Goal: Task Accomplishment & Management: Manage account settings

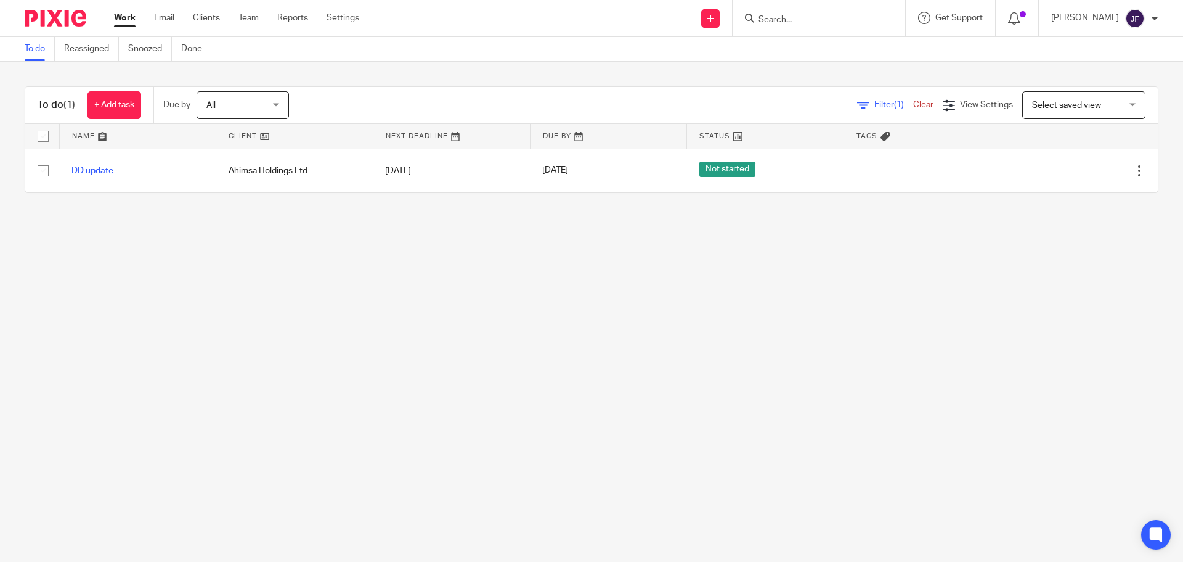
click at [802, 21] on input "Search" at bounding box center [813, 20] width 111 height 11
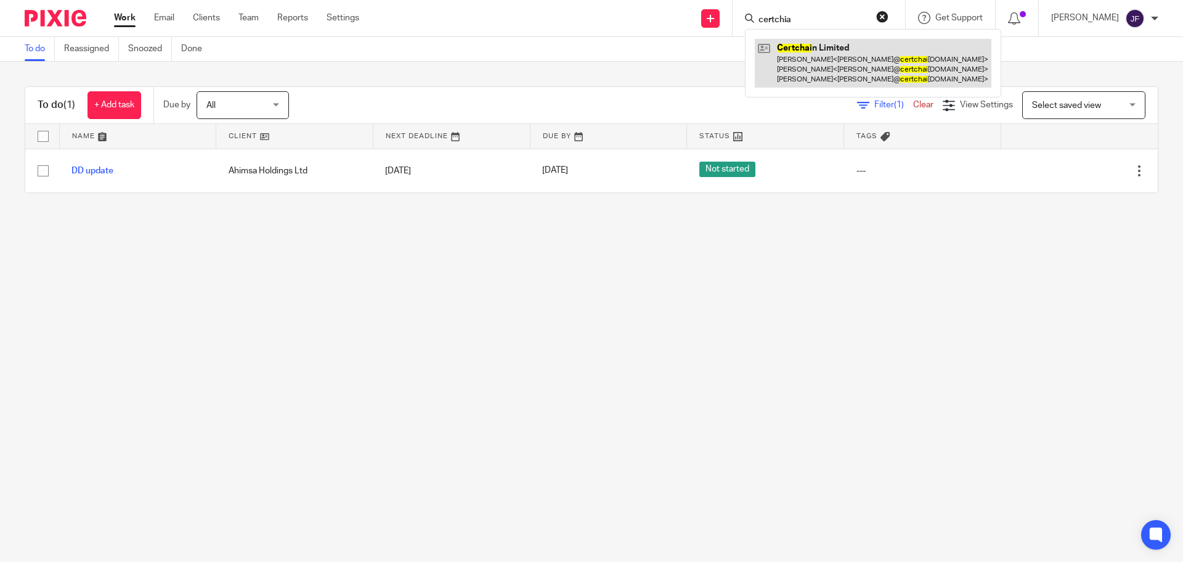
type input "certchia"
click at [834, 47] on link at bounding box center [873, 63] width 237 height 49
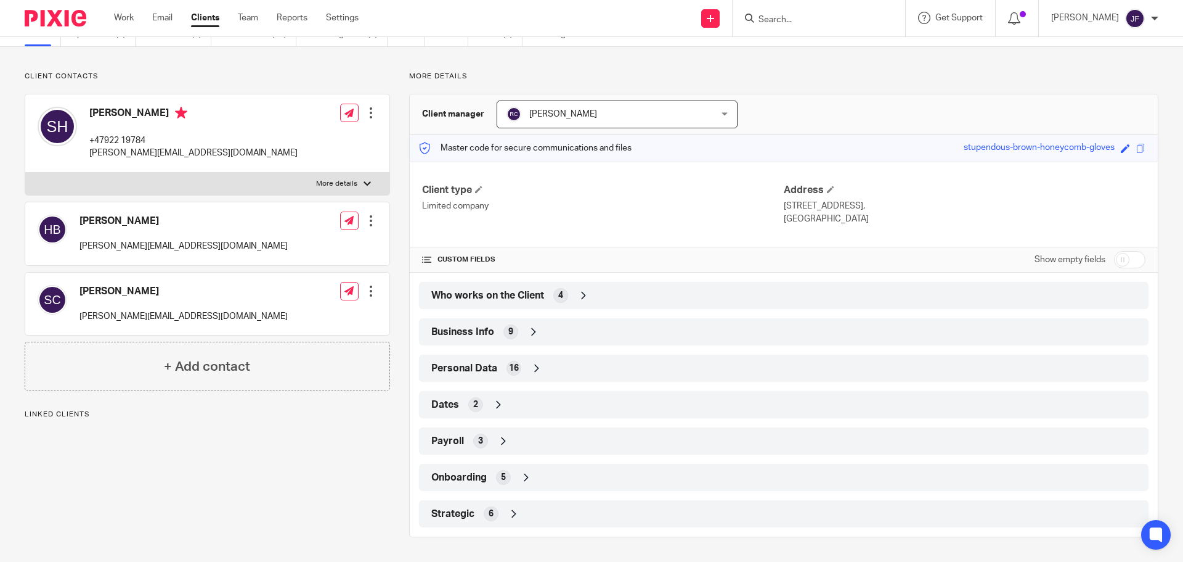
click at [457, 517] on span "Strategic" at bounding box center [452, 513] width 43 height 13
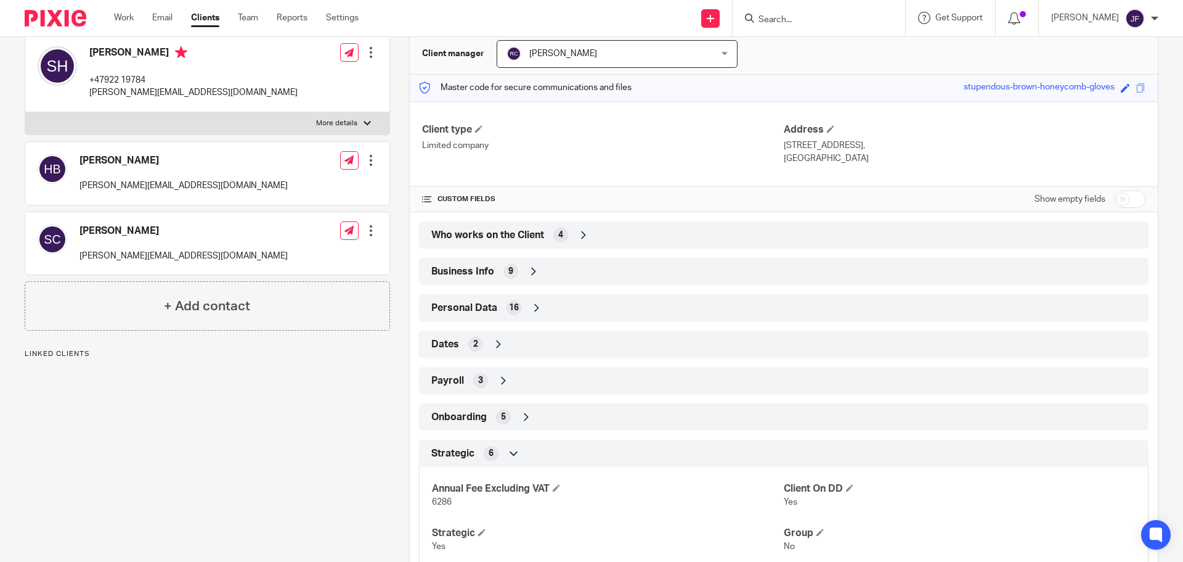
scroll to position [206, 0]
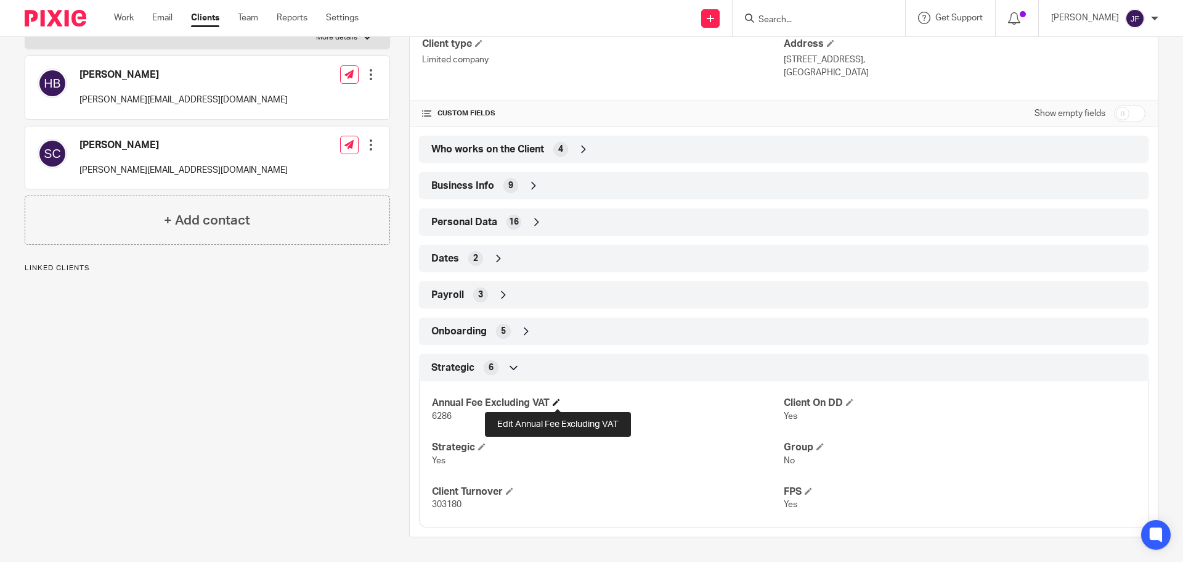
click at [558, 401] on span at bounding box center [556, 401] width 7 height 7
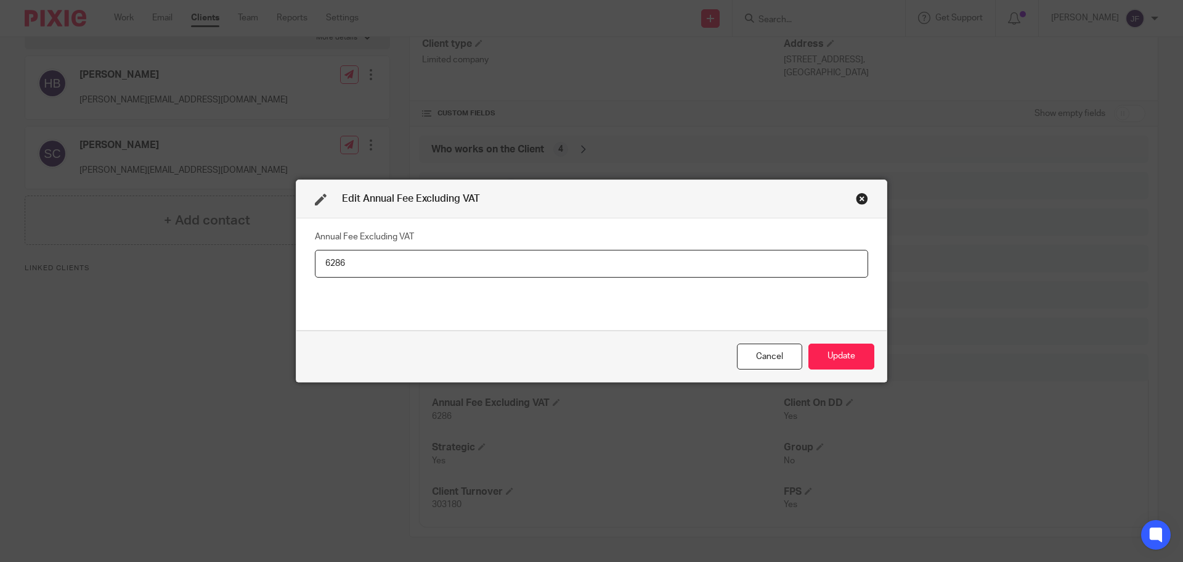
click at [465, 268] on input "6286" at bounding box center [592, 264] width 554 height 28
click at [462, 267] on input "6286" at bounding box center [592, 264] width 554 height 28
type input "7,236"
click at [809, 367] on button "Update" at bounding box center [842, 356] width 66 height 27
click at [822, 365] on button "Update" at bounding box center [842, 356] width 66 height 27
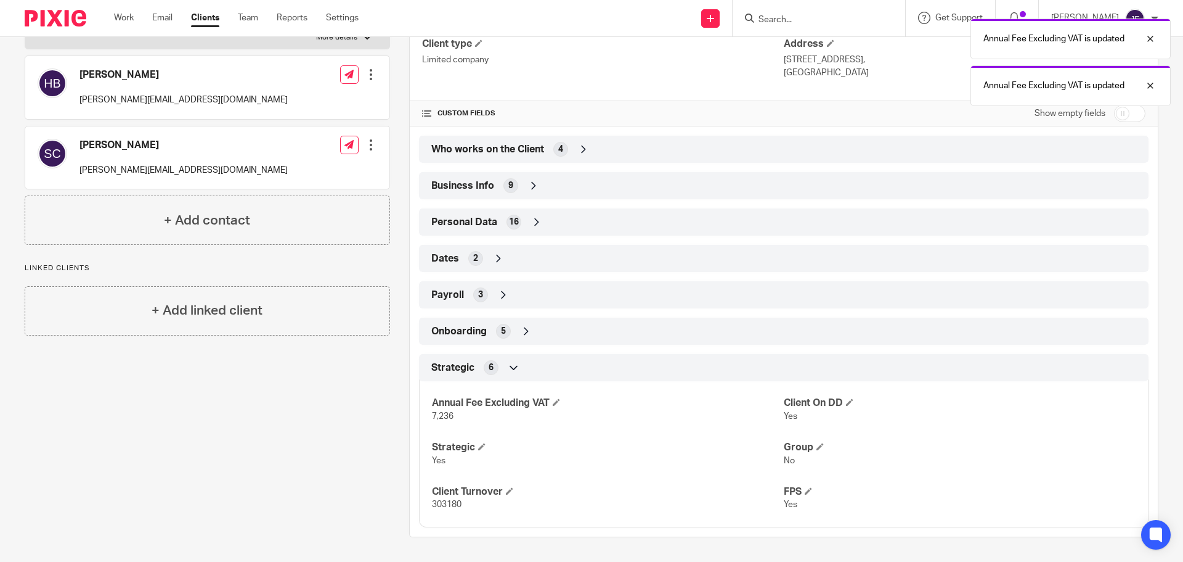
scroll to position [0, 0]
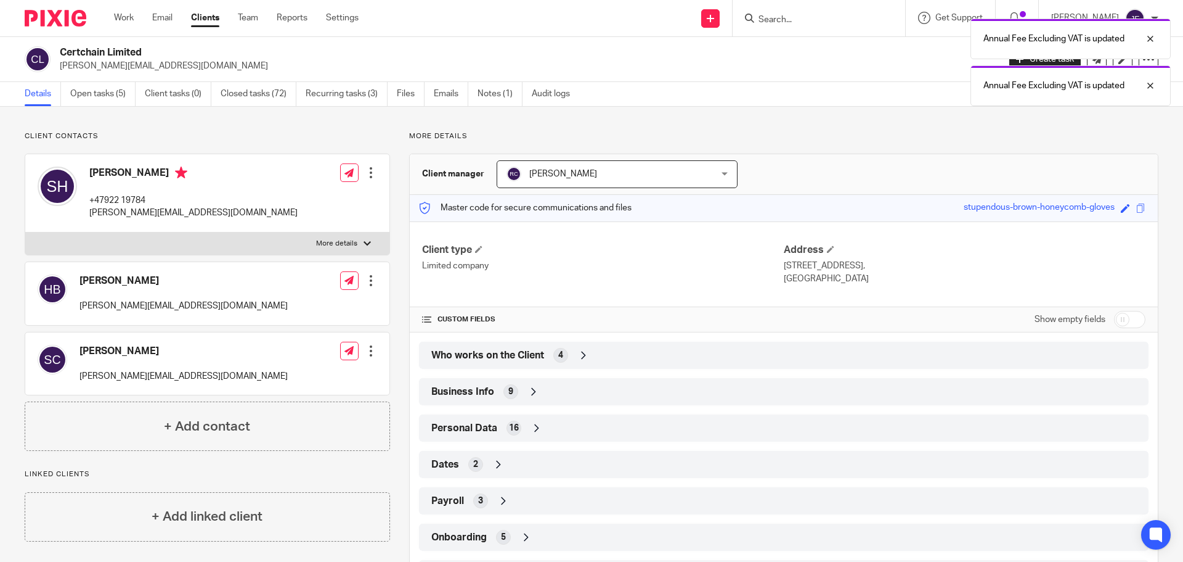
click at [58, 19] on img at bounding box center [56, 18] width 62 height 17
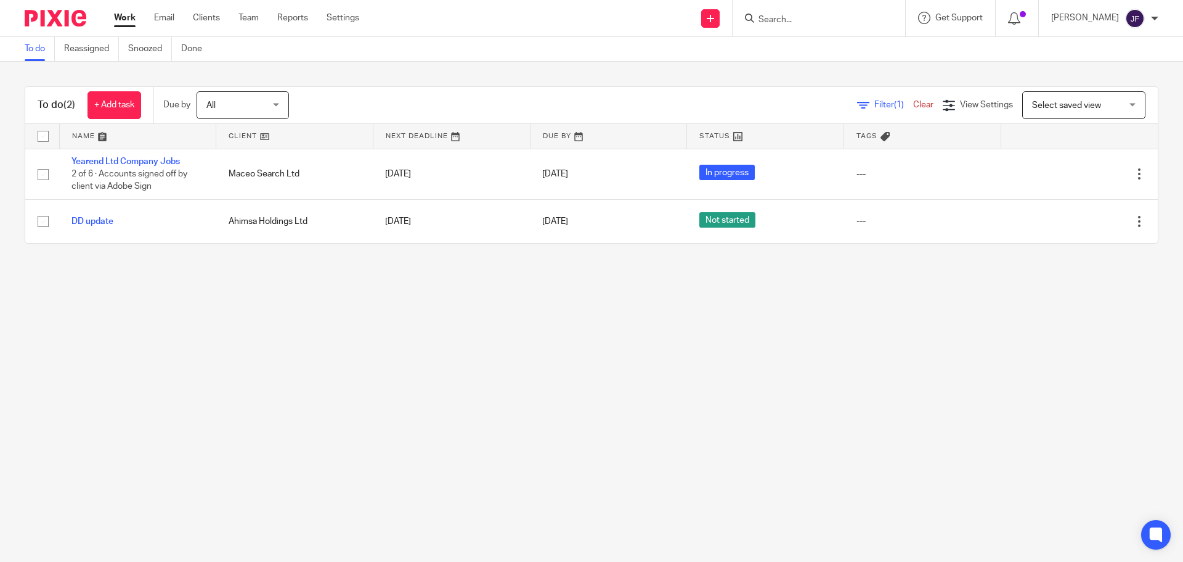
click at [812, 19] on input "Search" at bounding box center [813, 20] width 111 height 11
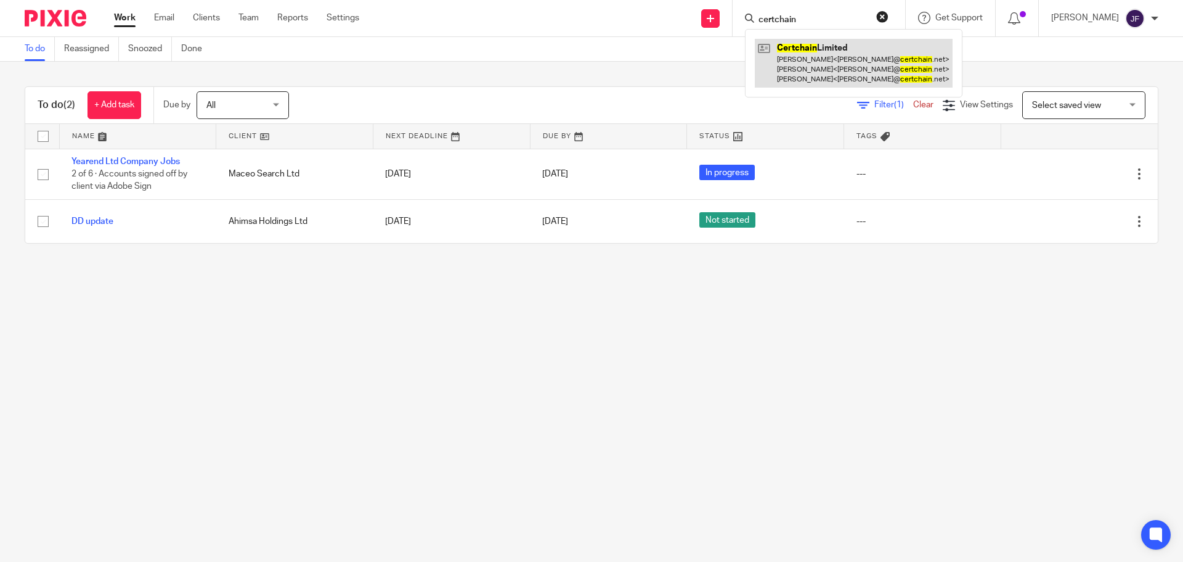
type input "certchain"
click at [818, 64] on link at bounding box center [854, 63] width 198 height 49
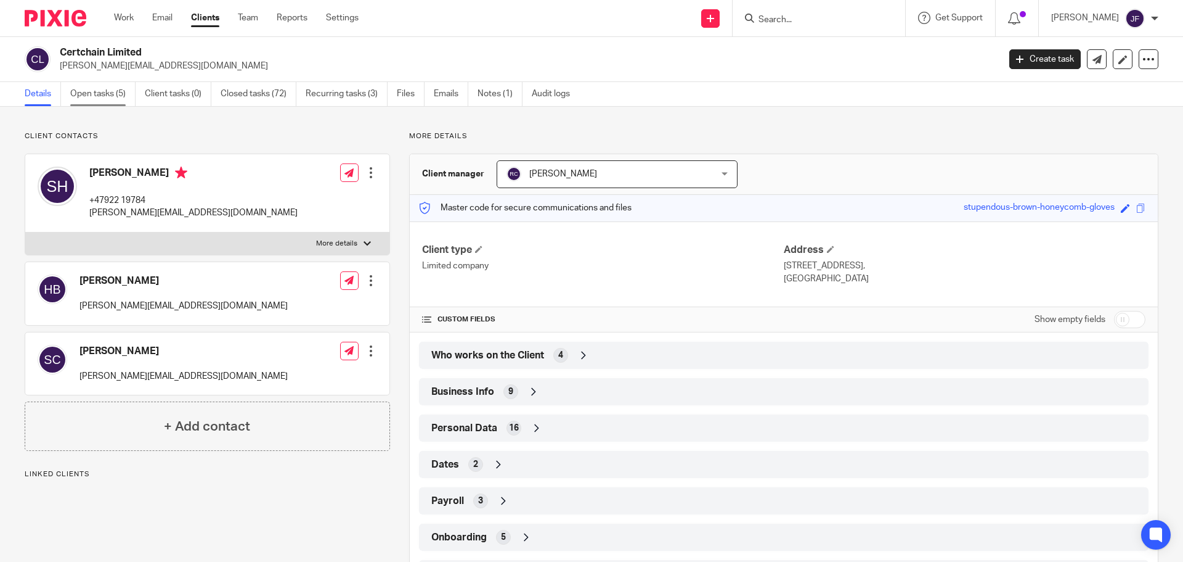
click at [102, 99] on link "Open tasks (5)" at bounding box center [102, 94] width 65 height 24
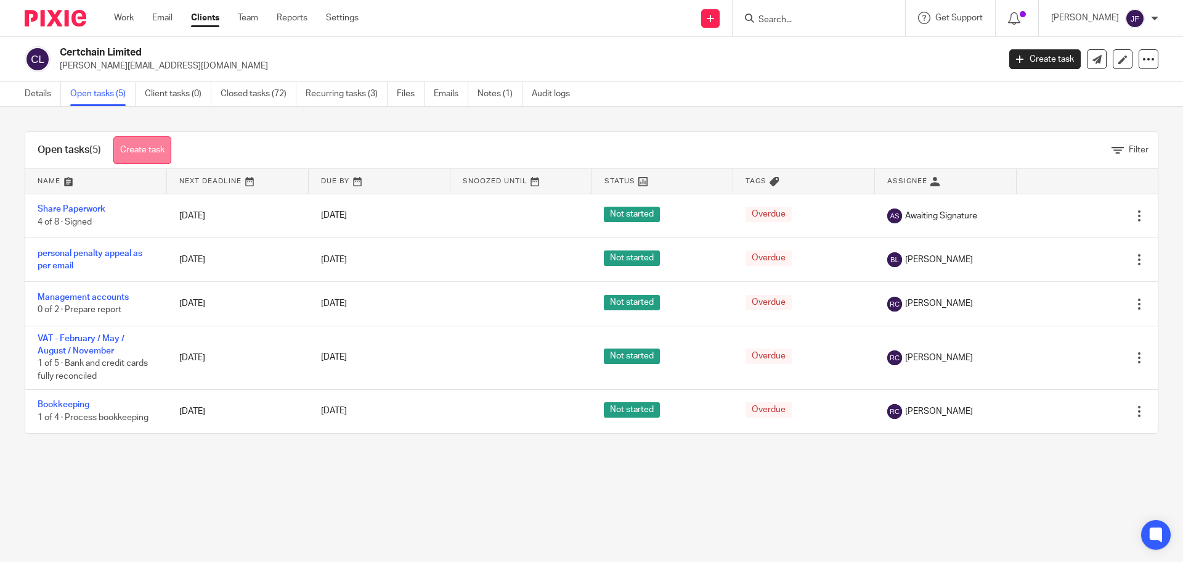
click at [151, 155] on link "Create task" at bounding box center [142, 150] width 58 height 28
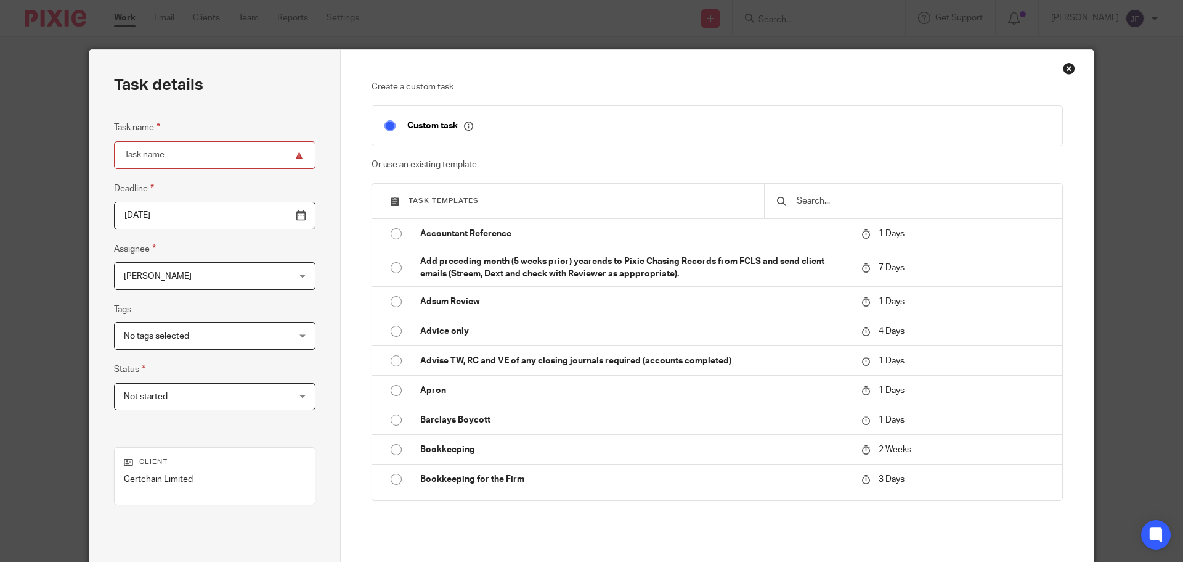
click at [1064, 70] on div "Close this dialog window" at bounding box center [1069, 68] width 12 height 12
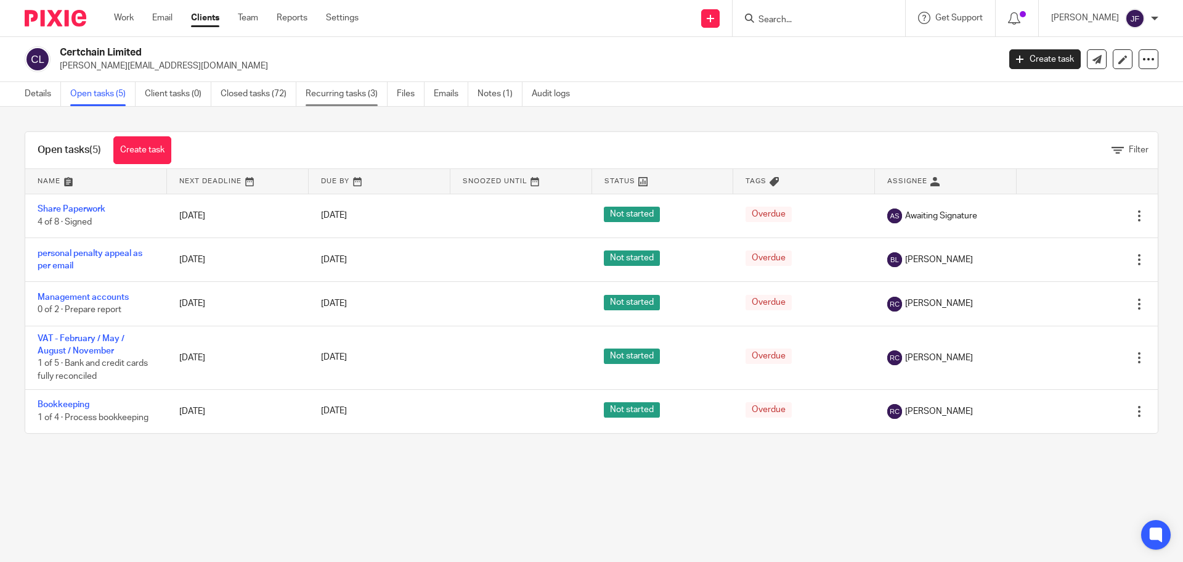
click at [351, 101] on link "Recurring tasks (3)" at bounding box center [347, 94] width 82 height 24
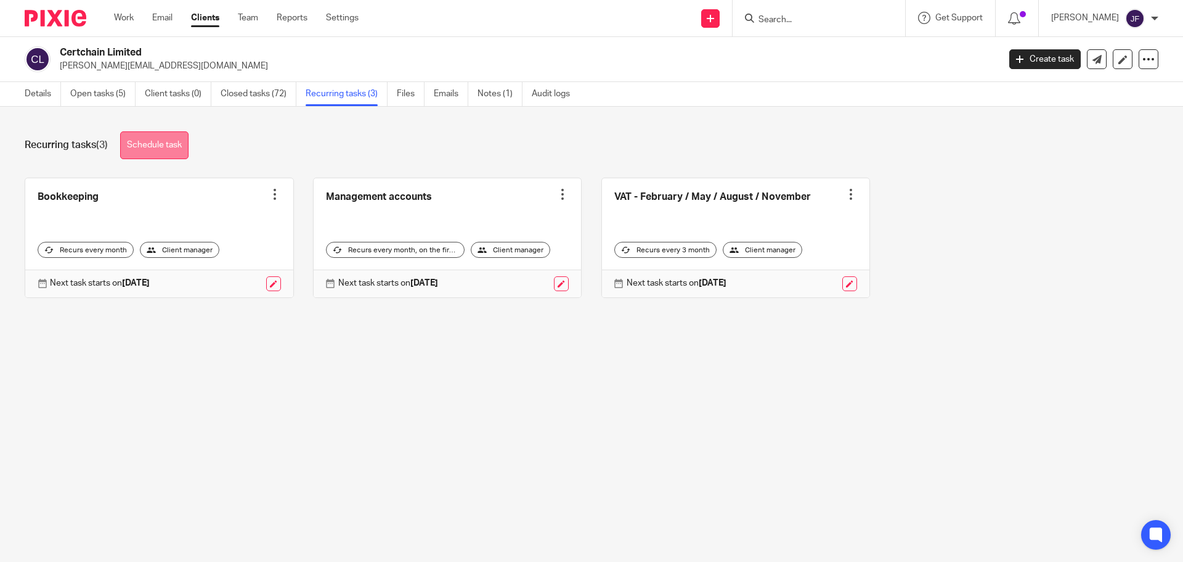
click at [145, 141] on link "Schedule task" at bounding box center [154, 145] width 68 height 28
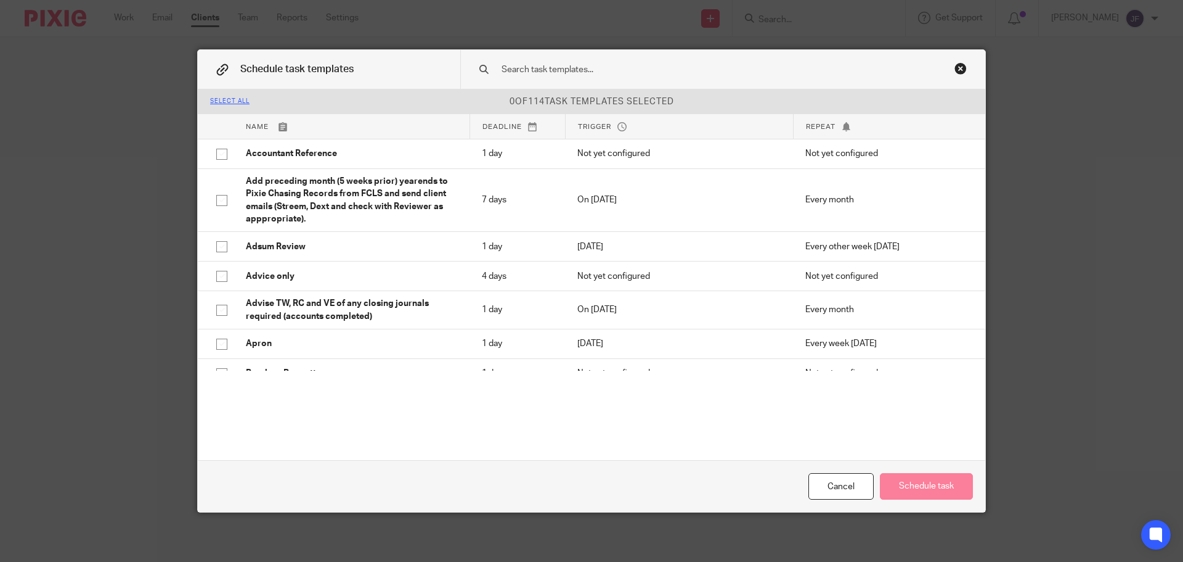
click at [827, 96] on p "0 of 114 task templates selected" at bounding box center [592, 102] width 788 height 12
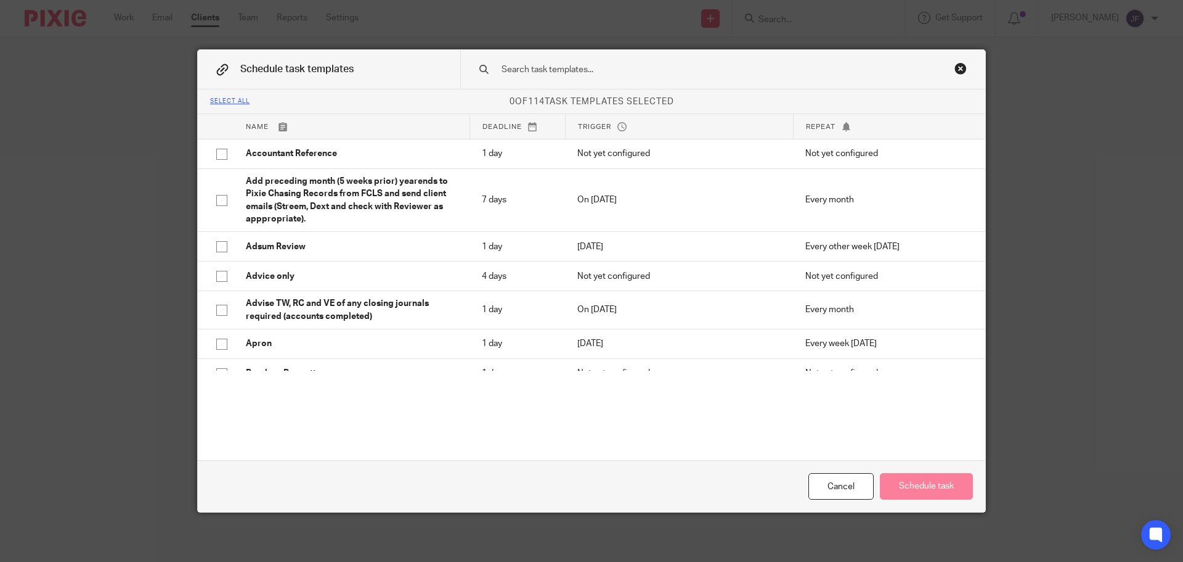
click at [806, 79] on div at bounding box center [722, 69] width 525 height 39
click at [630, 75] on input "text" at bounding box center [704, 70] width 406 height 14
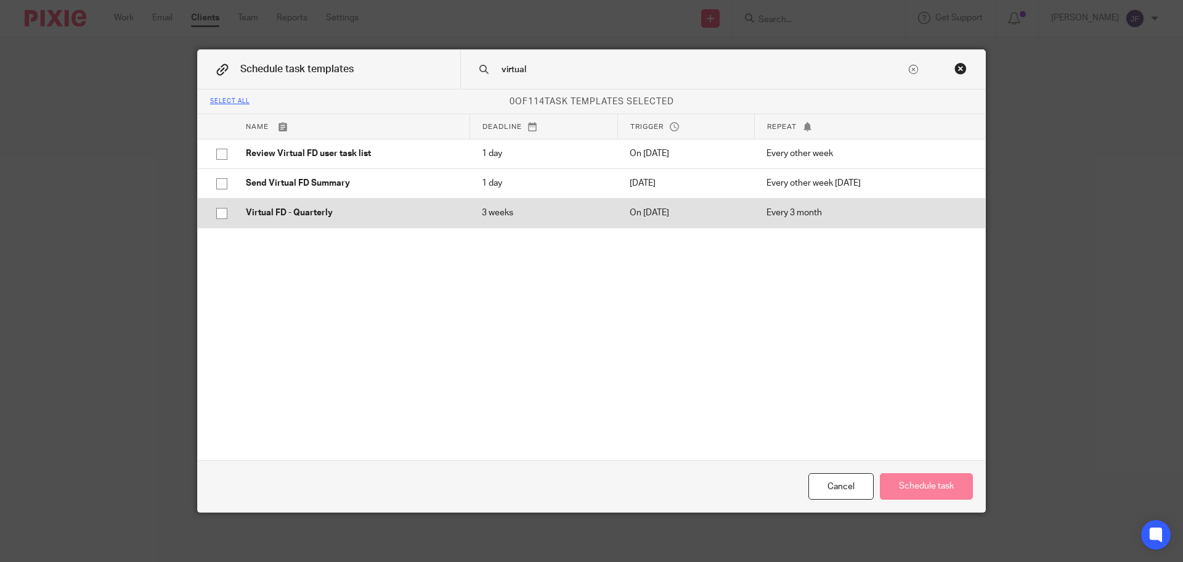
type input "virtual"
click at [287, 217] on p "Virtual FD - Quarterly" at bounding box center [351, 212] width 211 height 12
checkbox input "true"
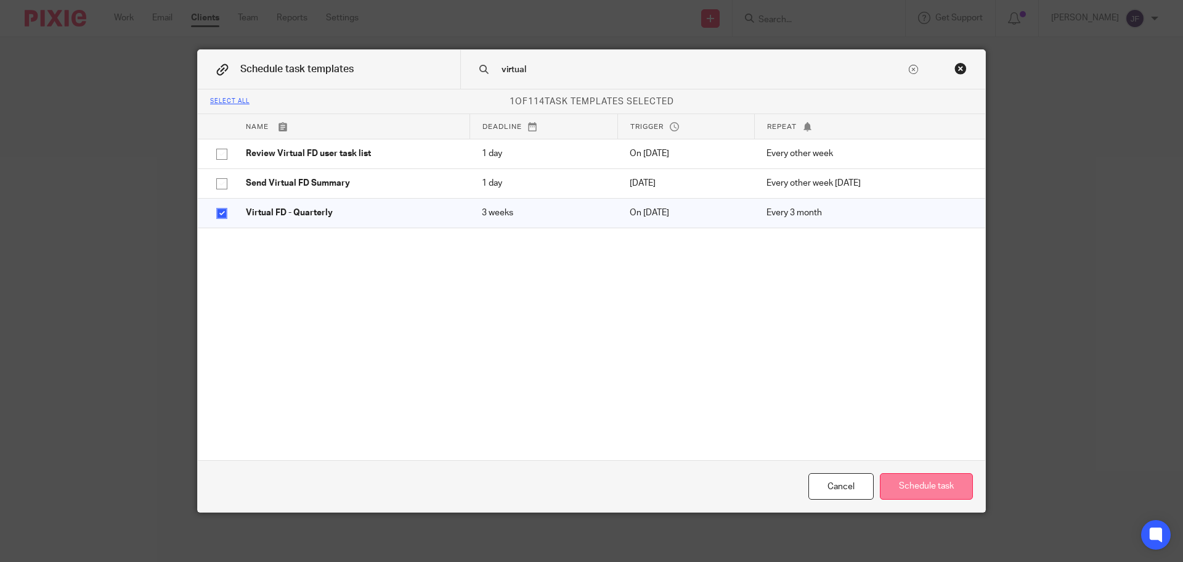
click at [911, 498] on button "Schedule task" at bounding box center [926, 486] width 93 height 27
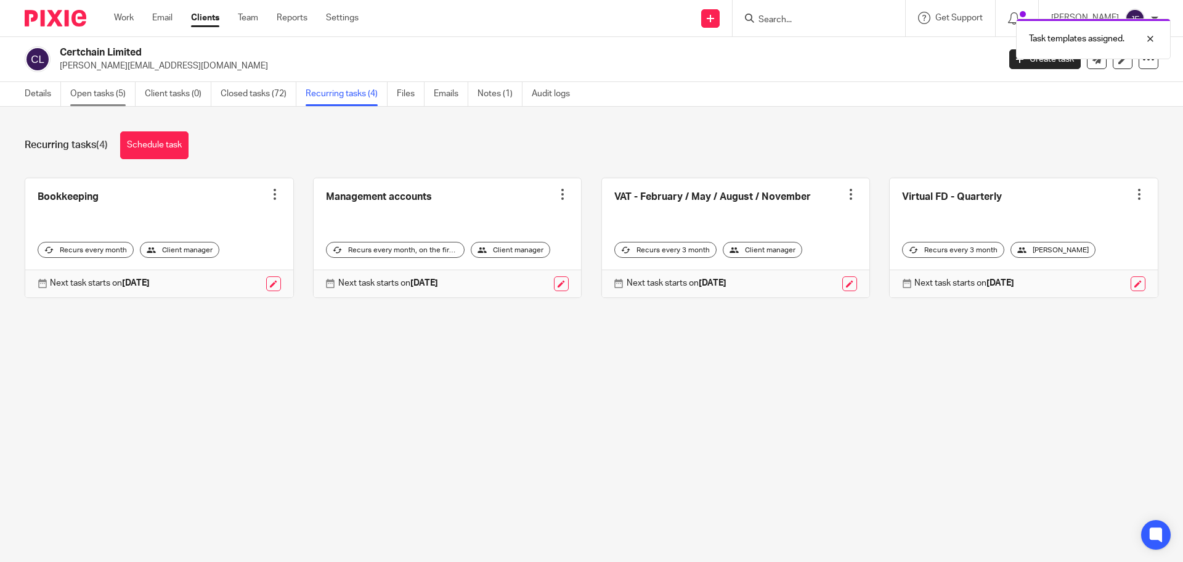
click at [101, 91] on link "Open tasks (5)" at bounding box center [102, 94] width 65 height 24
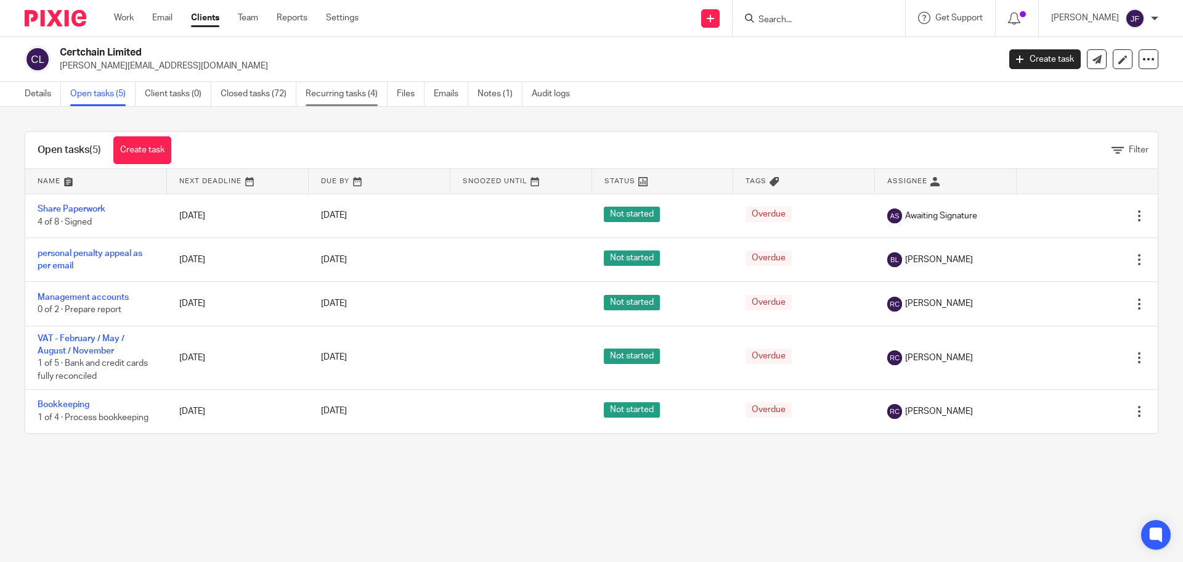
click at [381, 92] on link "Recurring tasks (4)" at bounding box center [347, 94] width 82 height 24
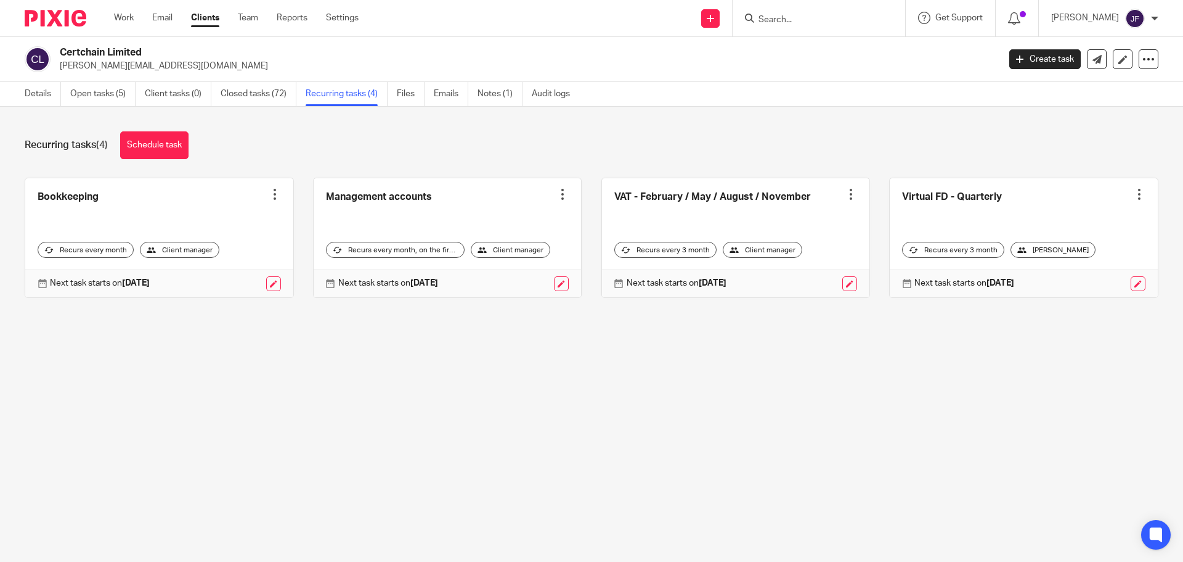
click at [62, 21] on img at bounding box center [56, 18] width 62 height 17
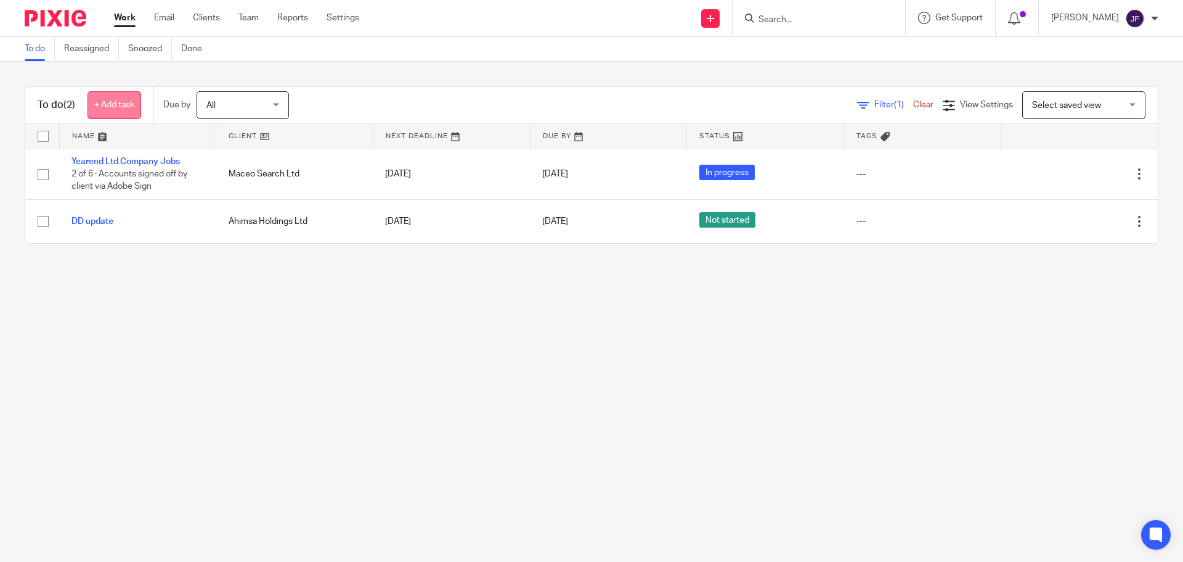
click at [120, 107] on link "+ Add task" at bounding box center [115, 105] width 54 height 28
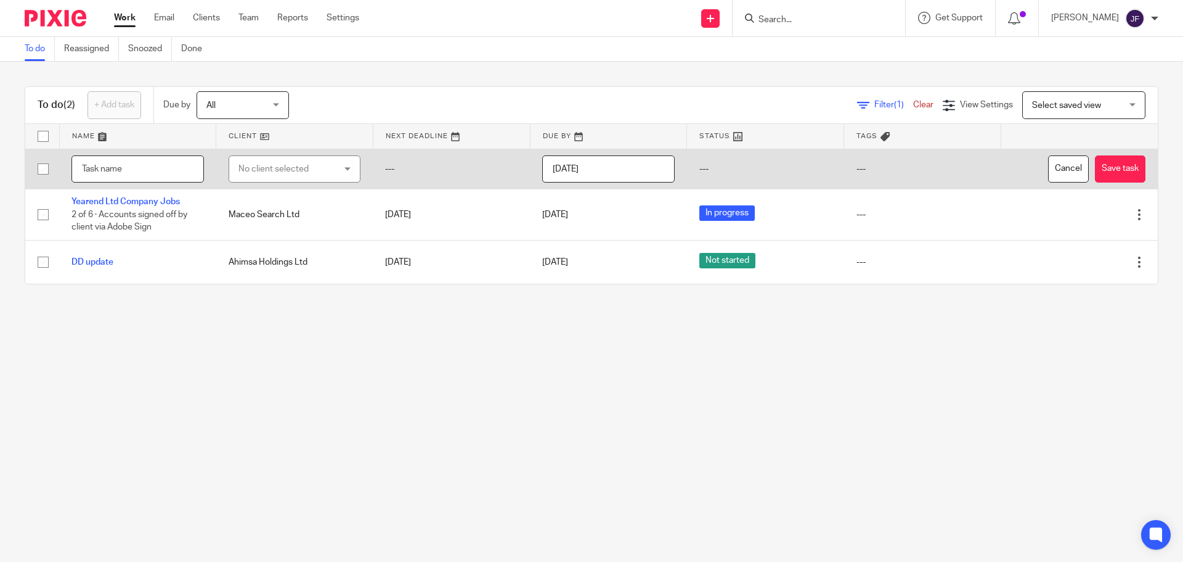
click at [155, 168] on input "text" at bounding box center [138, 169] width 133 height 28
type input "VFD session"
click at [241, 165] on div "No client selected" at bounding box center [287, 169] width 97 height 26
type input "certc"
click at [245, 224] on li "Certchain Limited" at bounding box center [290, 230] width 128 height 25
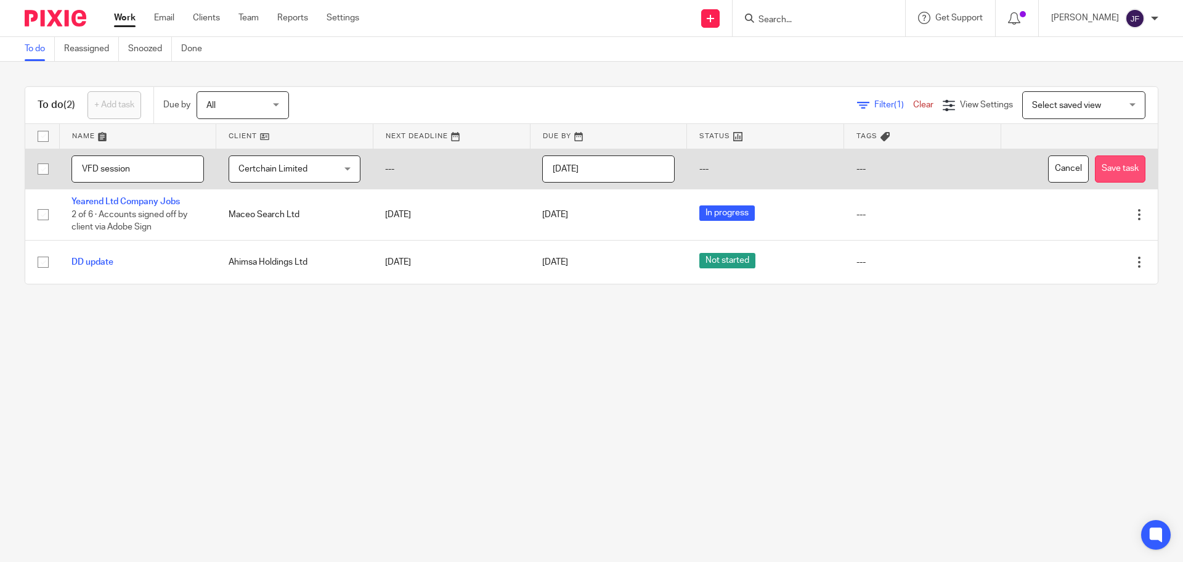
click at [1095, 168] on button "Save task" at bounding box center [1120, 169] width 51 height 28
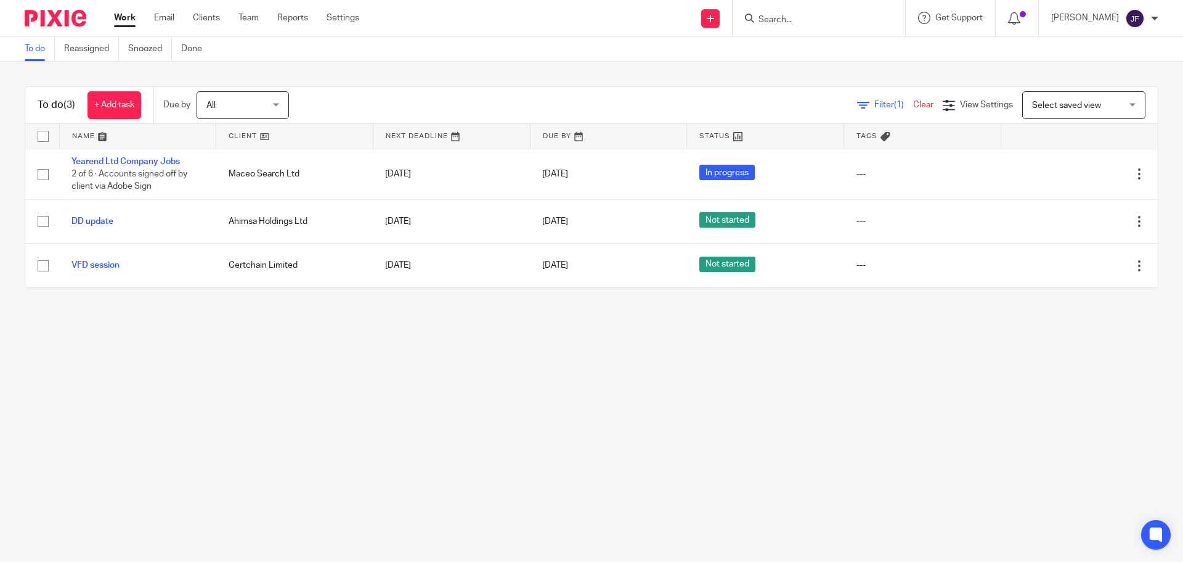
click at [780, 18] on input "Search" at bounding box center [813, 20] width 111 height 11
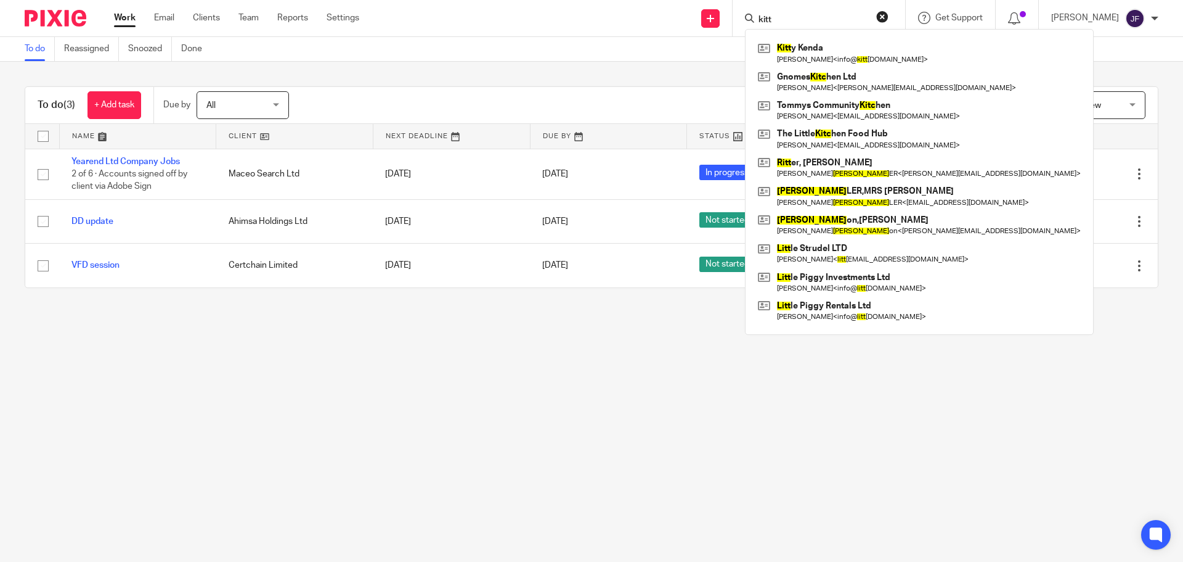
type input "kitt"
drag, startPoint x: 290, startPoint y: 404, endPoint x: 271, endPoint y: 401, distance: 18.9
click at [289, 404] on main "To do Reassigned Snoozed Done To do (3) + Add task Due by All All [DATE] [DATE]…" at bounding box center [591, 281] width 1183 height 562
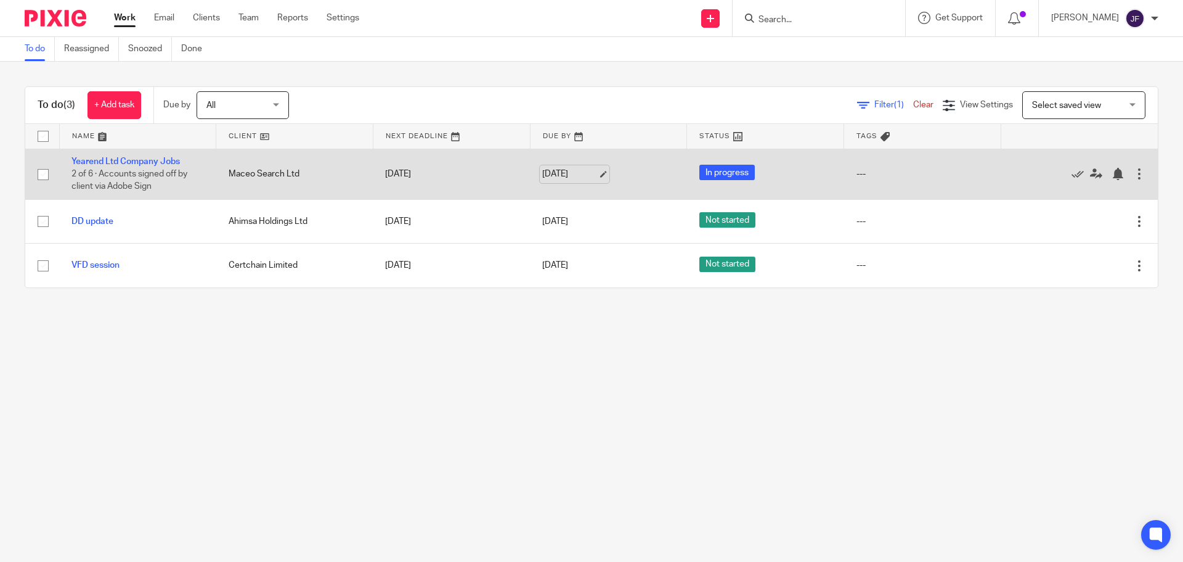
click at [573, 175] on link "[DATE]" at bounding box center [569, 174] width 55 height 13
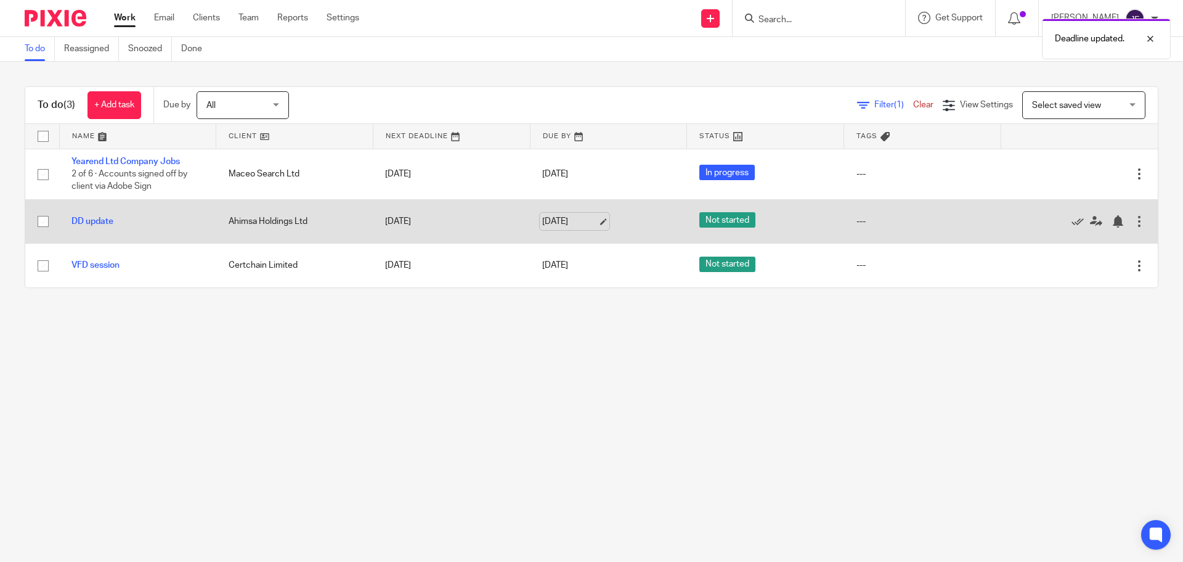
click at [562, 224] on link "[DATE]" at bounding box center [569, 221] width 55 height 13
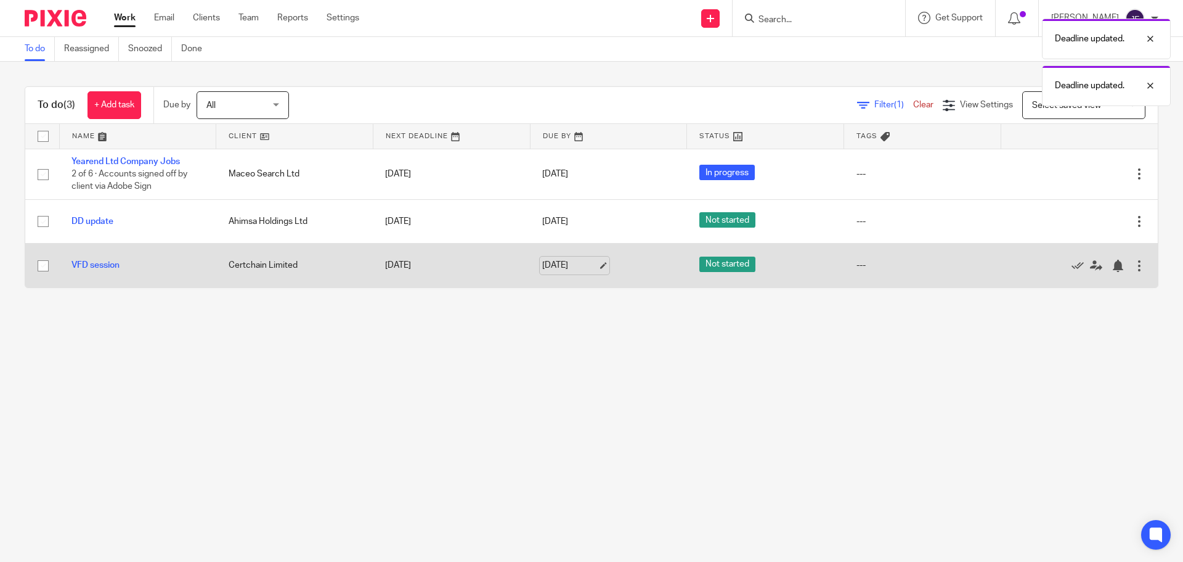
click at [554, 269] on link "[DATE]" at bounding box center [569, 265] width 55 height 13
